Goal: Information Seeking & Learning: Find contact information

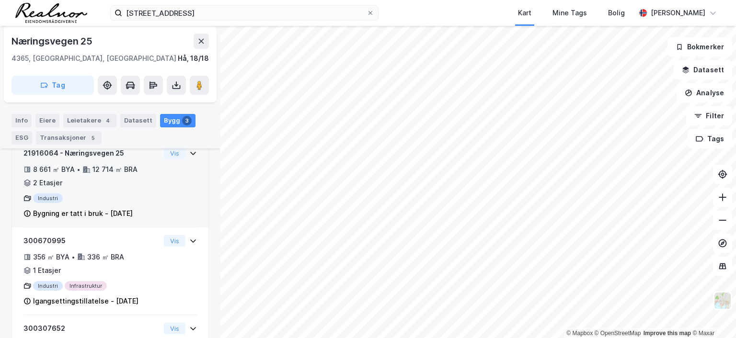
scroll to position [240, 0]
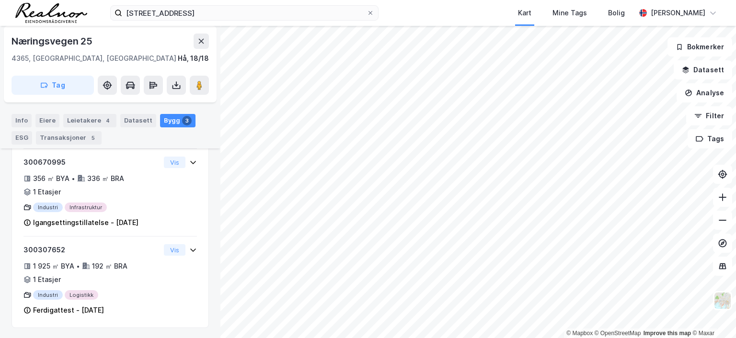
scroll to position [88, 0]
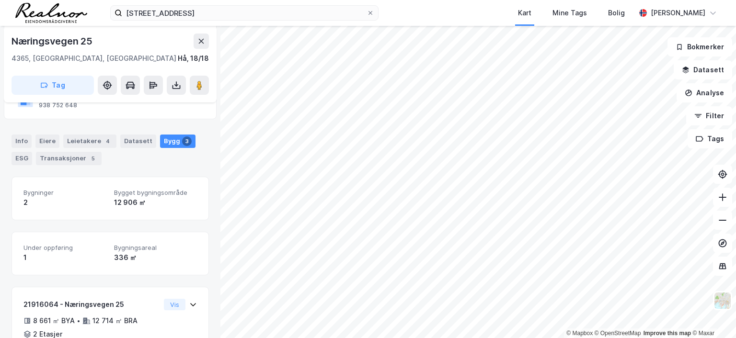
scroll to position [88, 0]
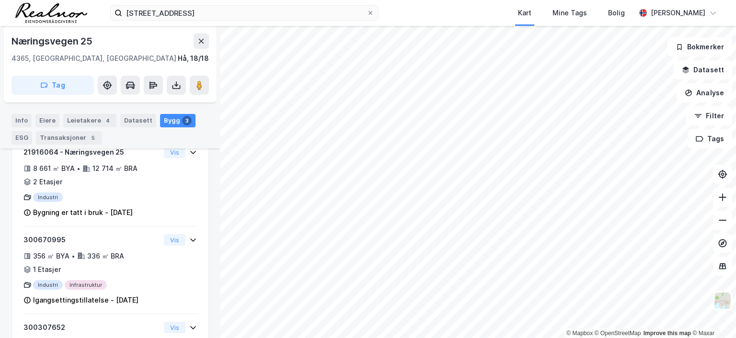
scroll to position [88, 0]
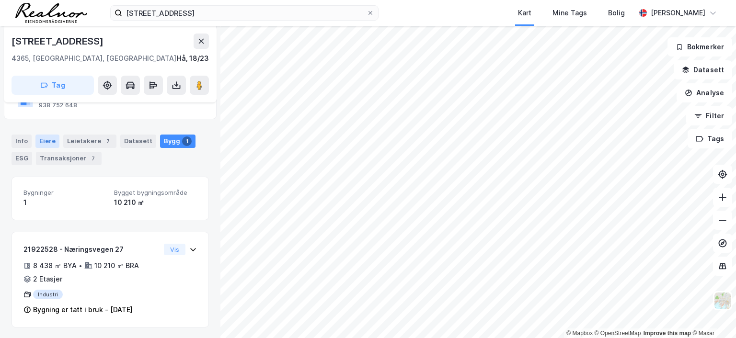
click at [40, 142] on div "Eiere" at bounding box center [47, 141] width 24 height 13
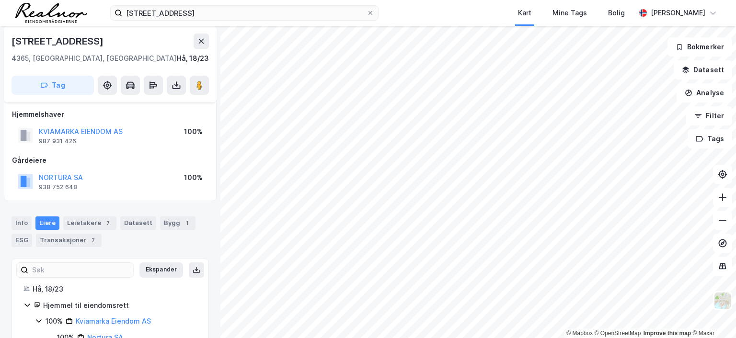
scroll to position [35, 0]
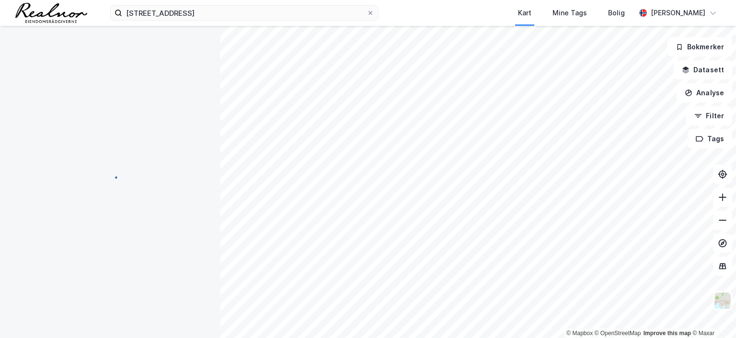
scroll to position [18, 0]
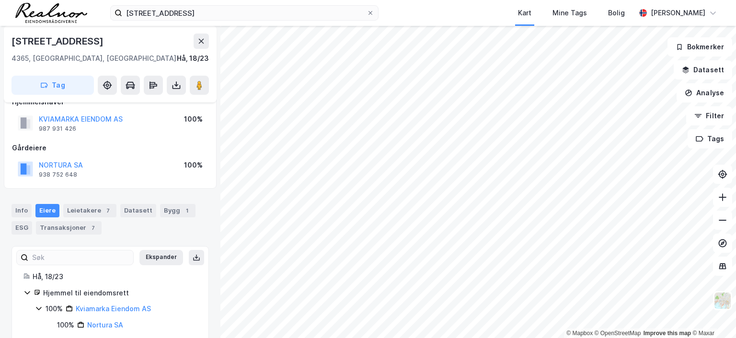
scroll to position [18, 0]
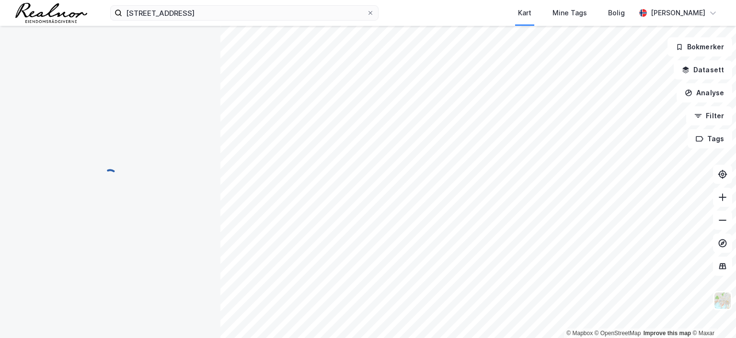
scroll to position [18, 0]
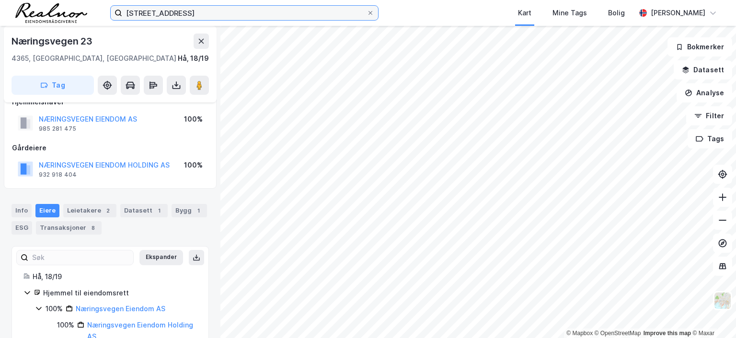
click at [155, 7] on input "[STREET_ADDRESS]" at bounding box center [244, 13] width 244 height 14
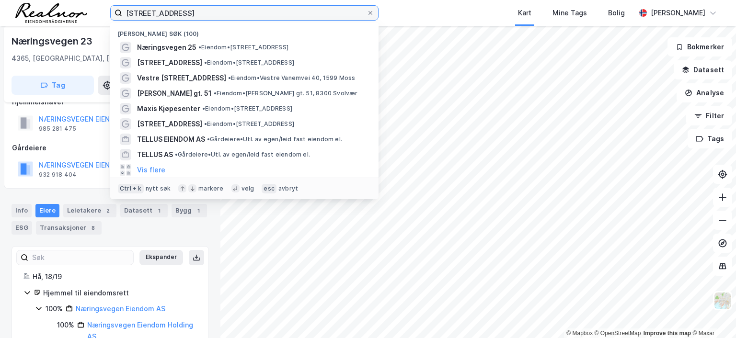
drag, startPoint x: 197, startPoint y: 13, endPoint x: 59, endPoint y: 12, distance: 138.0
click at [59, 12] on div "næringsvegen 25 Nylige søk (100) Næringsvegen 25 • Eiendom • [STREET_ADDRESS] •…" at bounding box center [368, 13] width 736 height 26
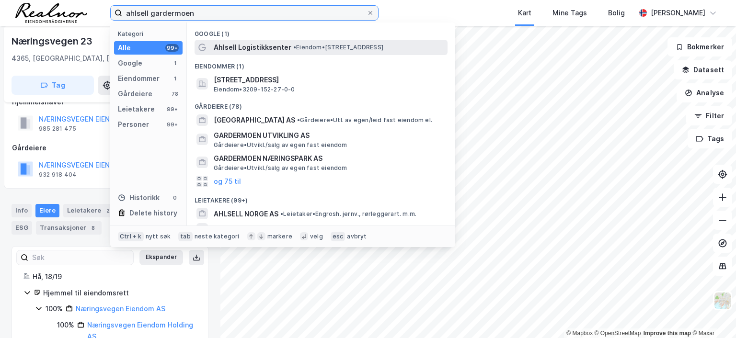
type input "ahlsell gardermoen"
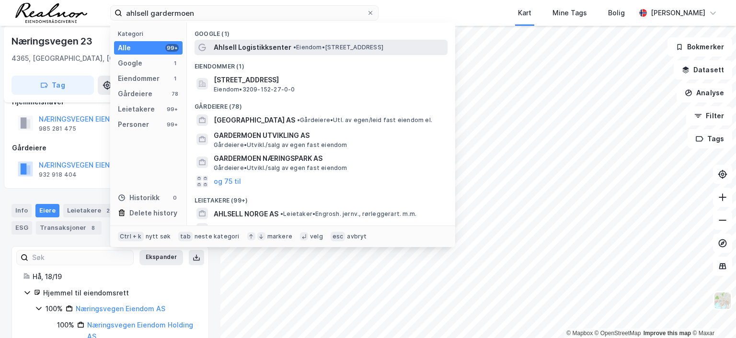
click at [262, 44] on span "Ahlsell Logistikksenter" at bounding box center [253, 48] width 78 height 12
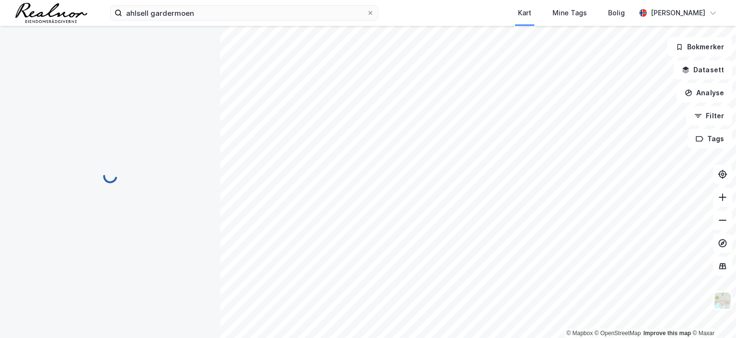
scroll to position [17, 0]
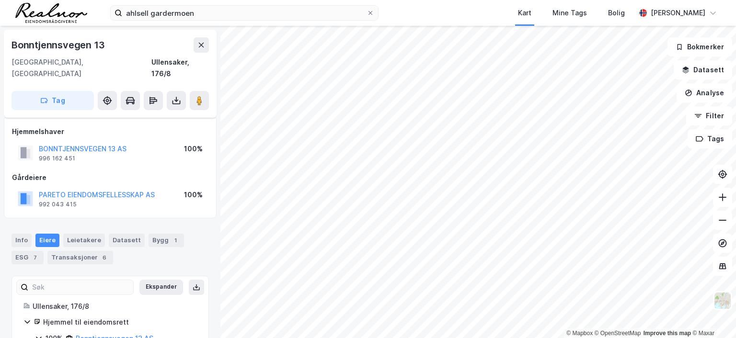
scroll to position [17, 0]
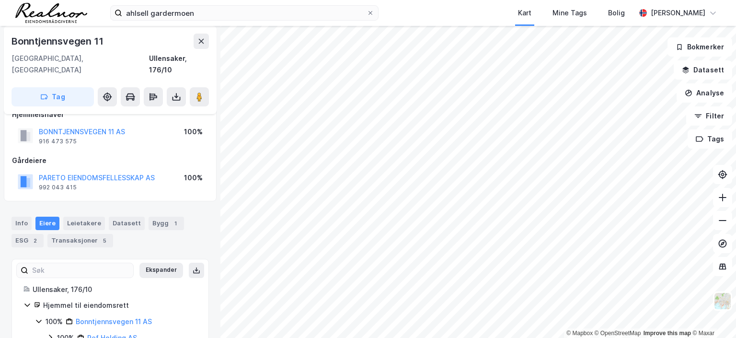
scroll to position [17, 0]
